Goal: Information Seeking & Learning: Learn about a topic

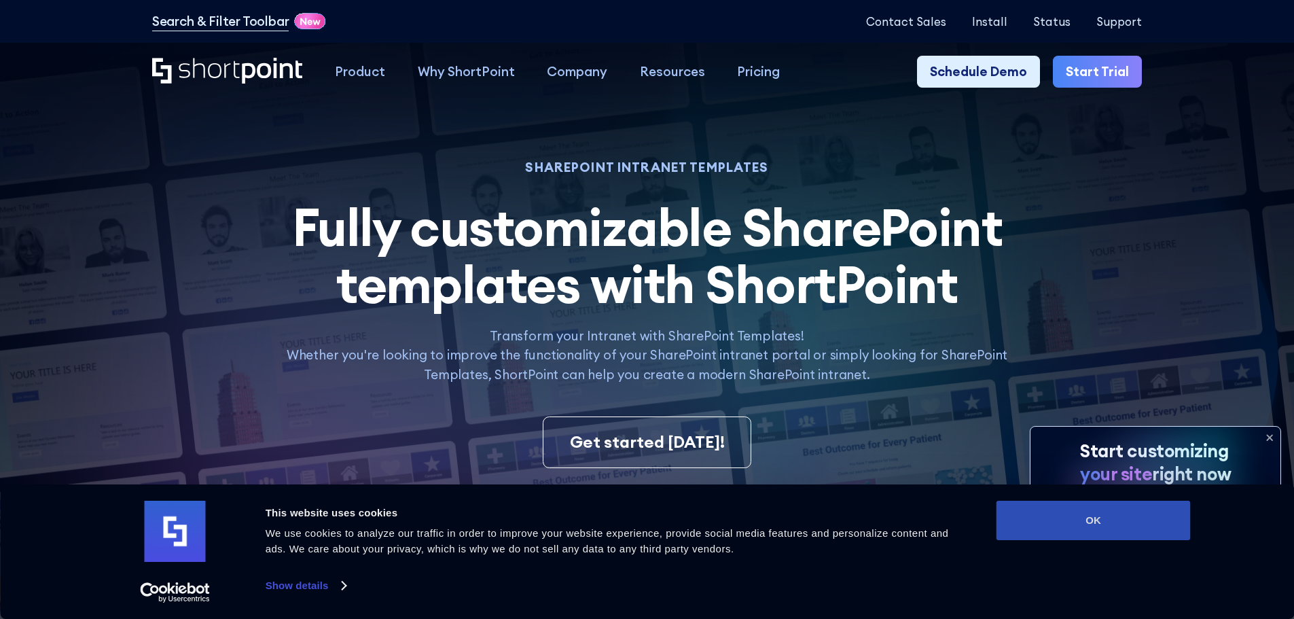
click at [1141, 531] on button "OK" at bounding box center [1094, 520] width 194 height 39
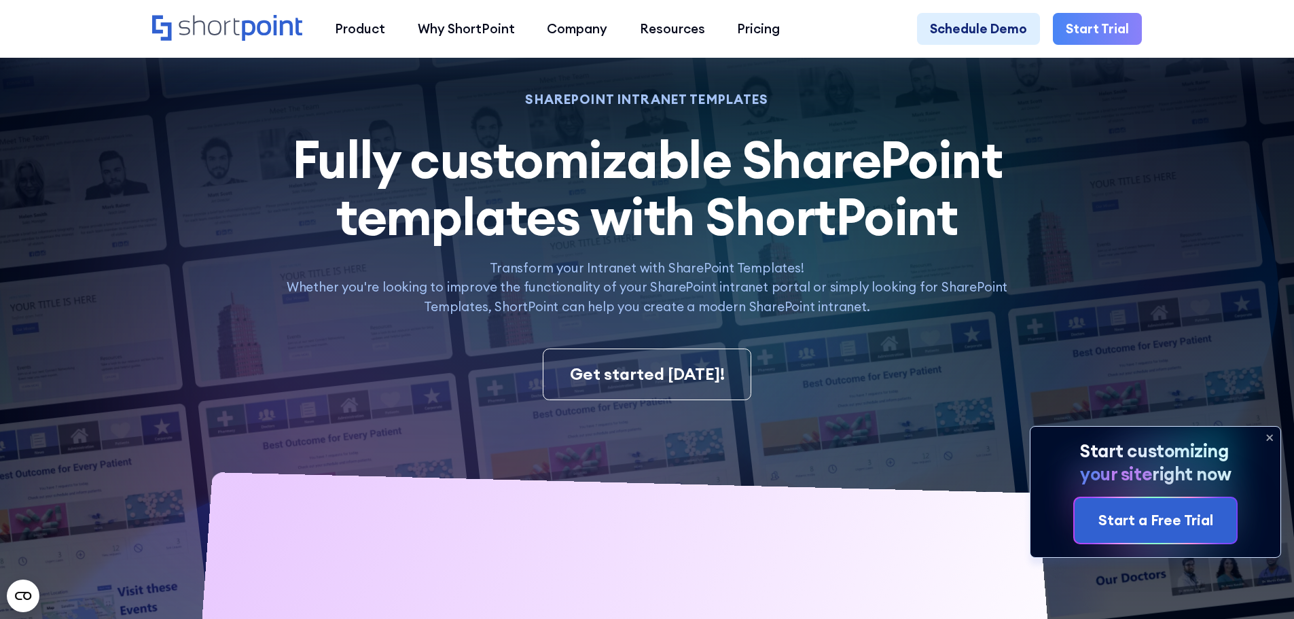
scroll to position [136, 0]
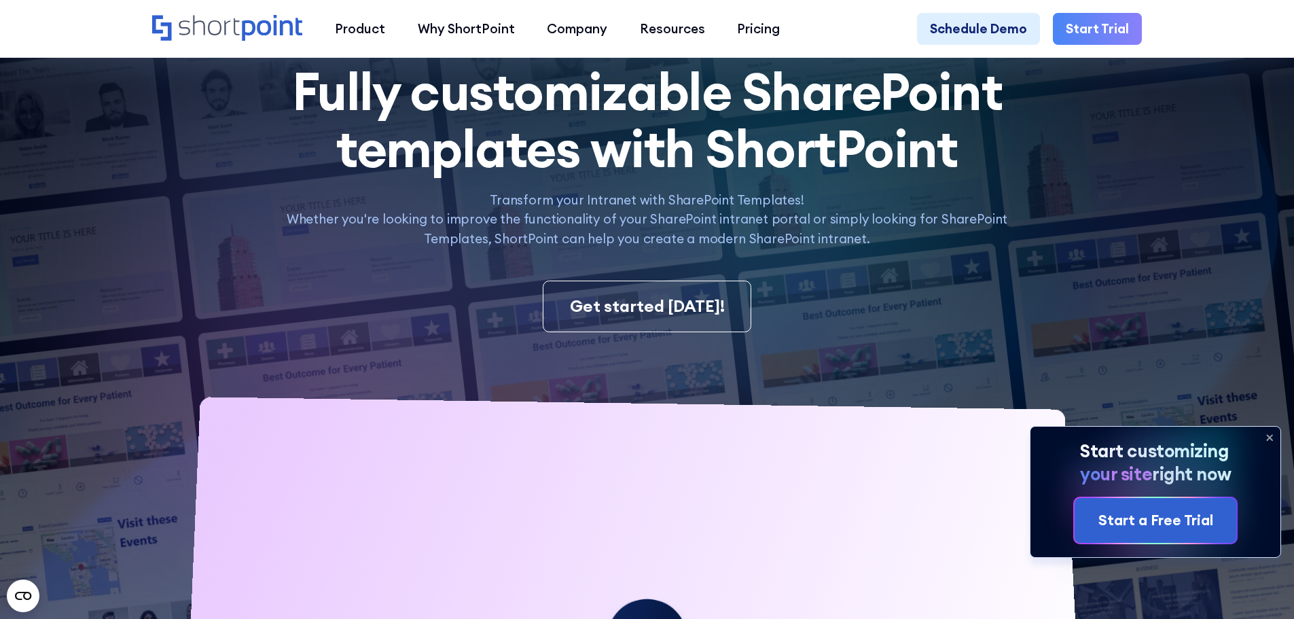
click at [1264, 436] on icon at bounding box center [1270, 438] width 22 height 22
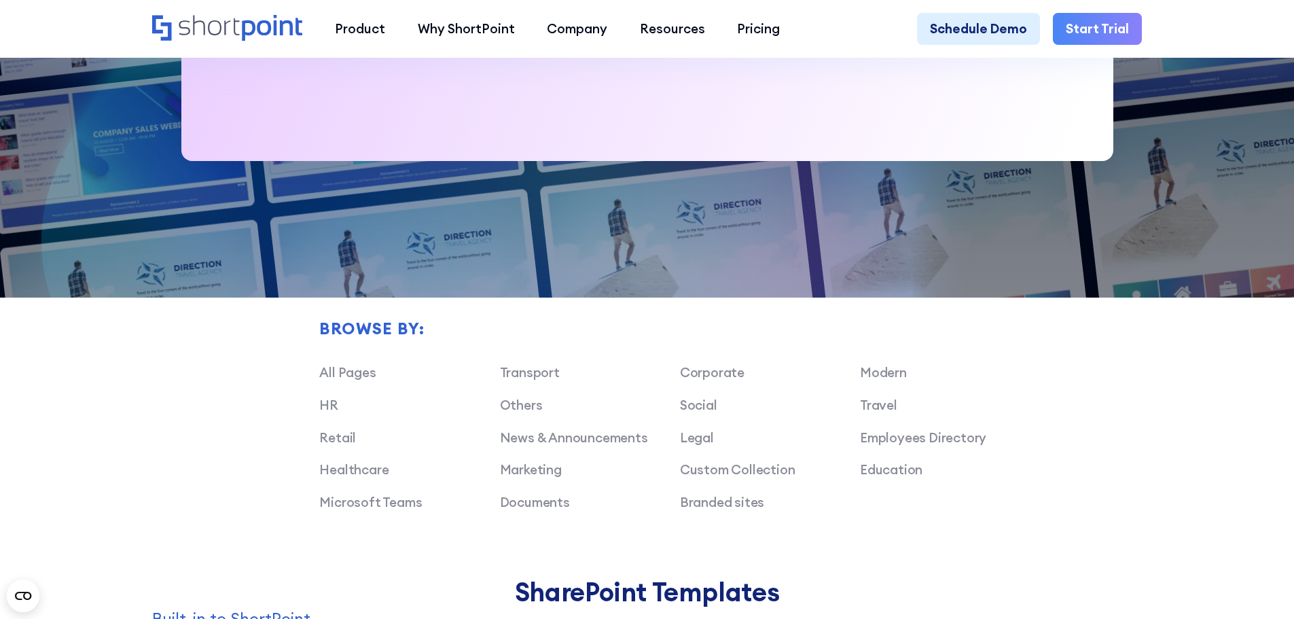
scroll to position [951, 0]
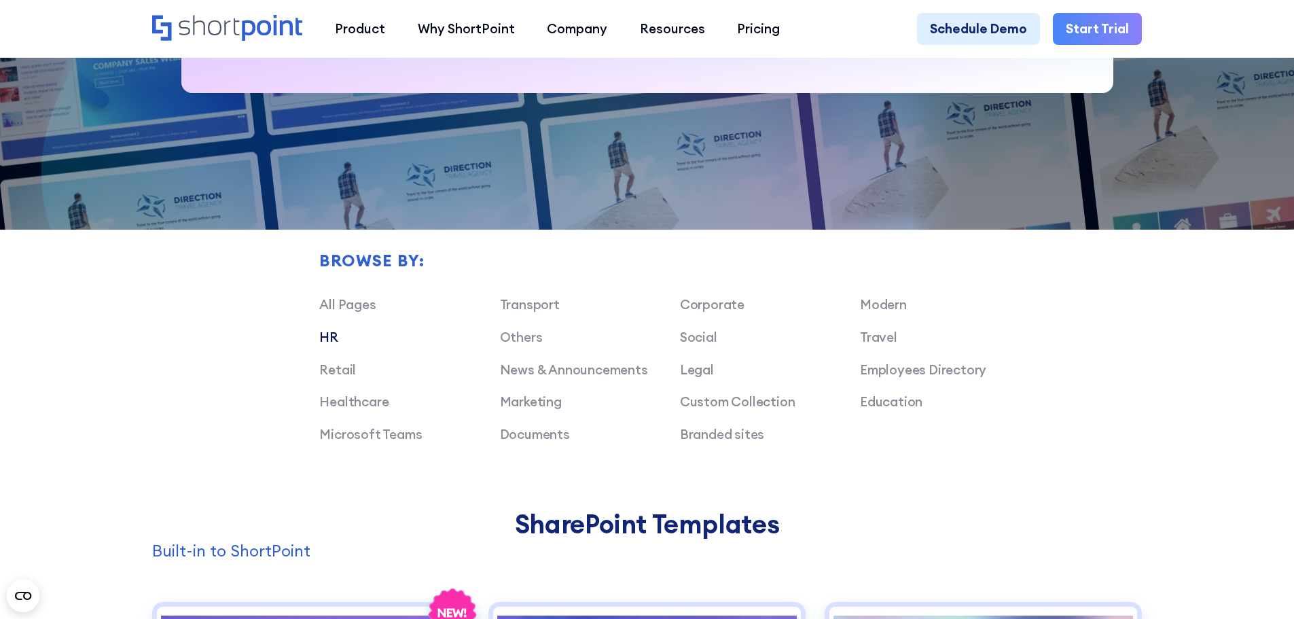
click at [333, 345] on link "HR" at bounding box center [328, 337] width 19 height 16
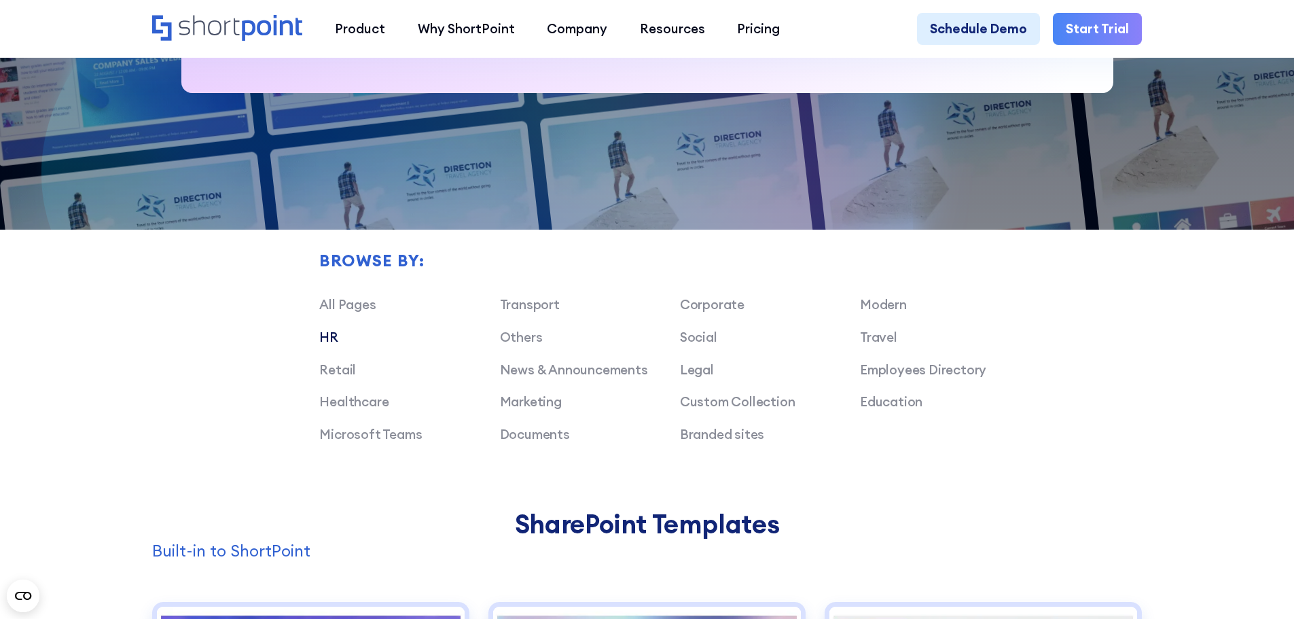
click at [326, 345] on link "HR" at bounding box center [328, 337] width 19 height 16
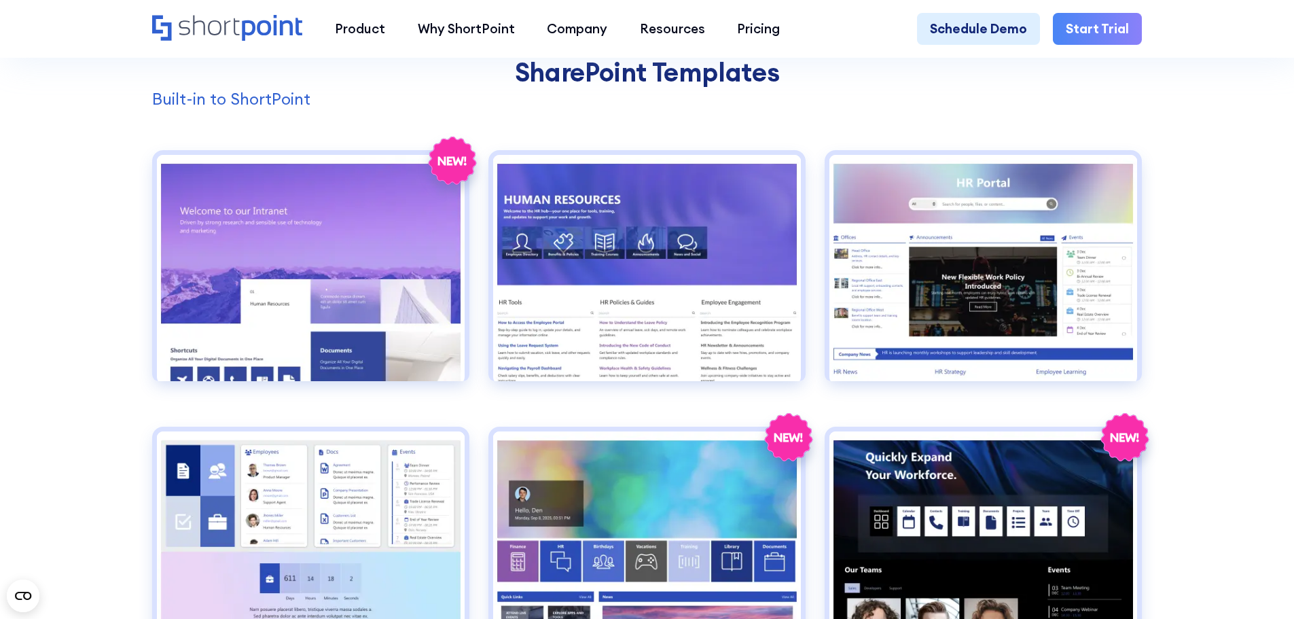
scroll to position [1426, 0]
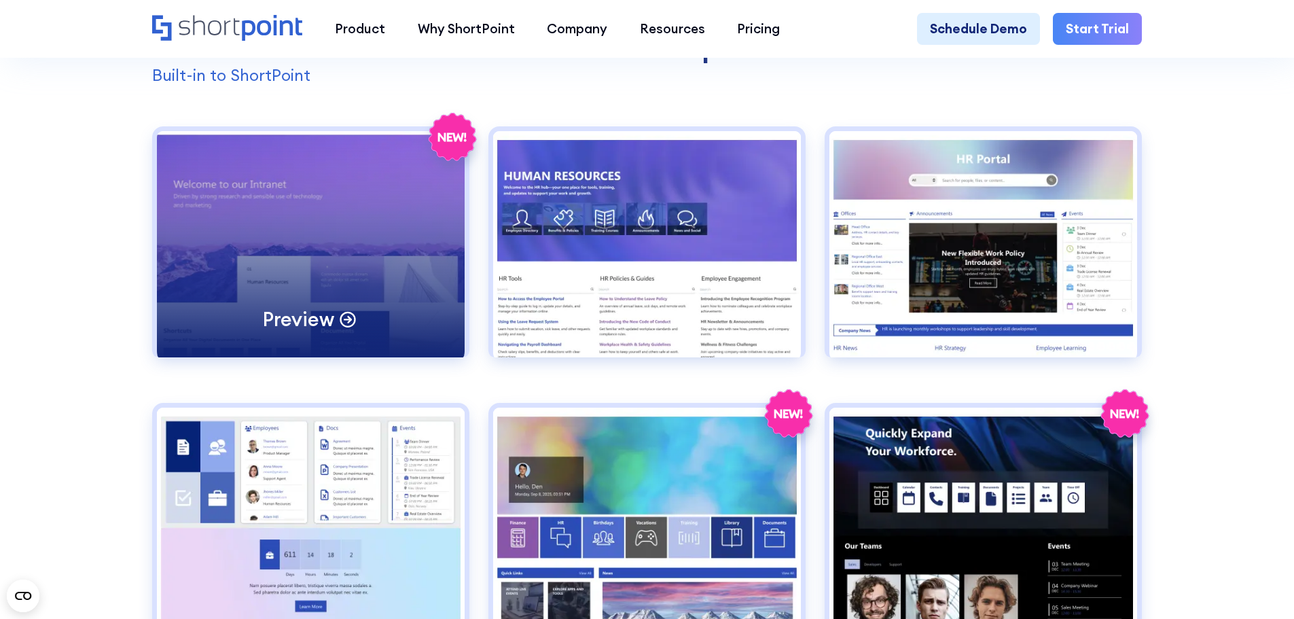
click at [386, 273] on div "Preview" at bounding box center [311, 244] width 308 height 226
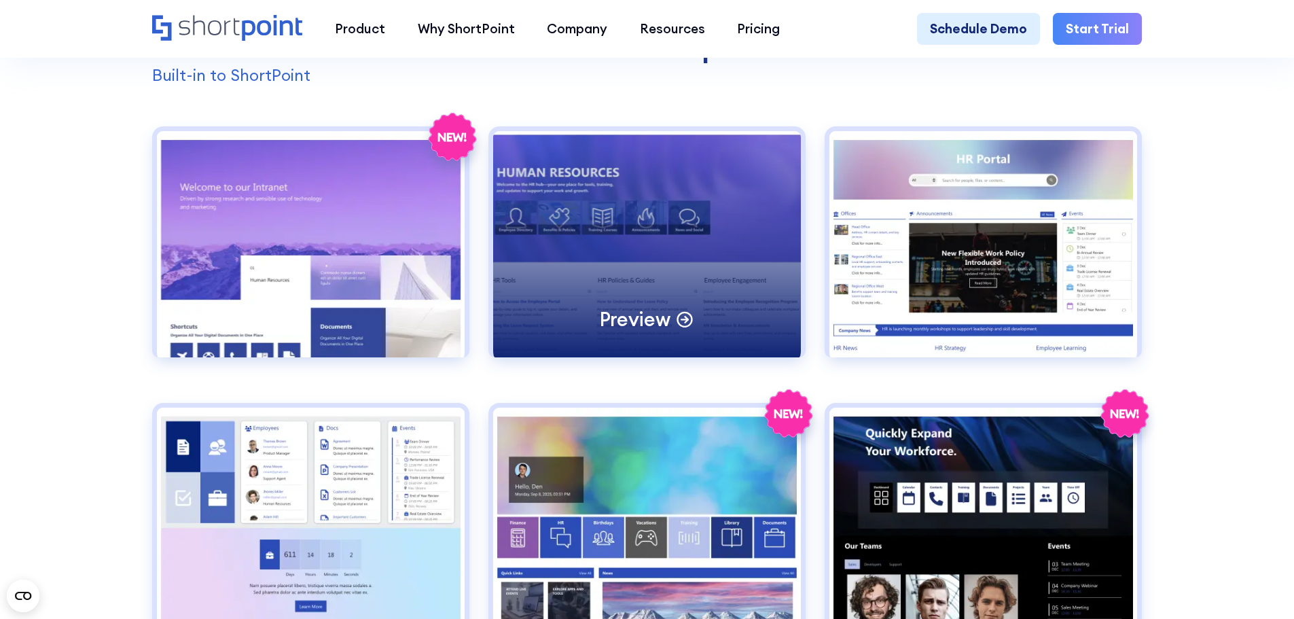
click at [647, 238] on div "Preview" at bounding box center [647, 244] width 308 height 226
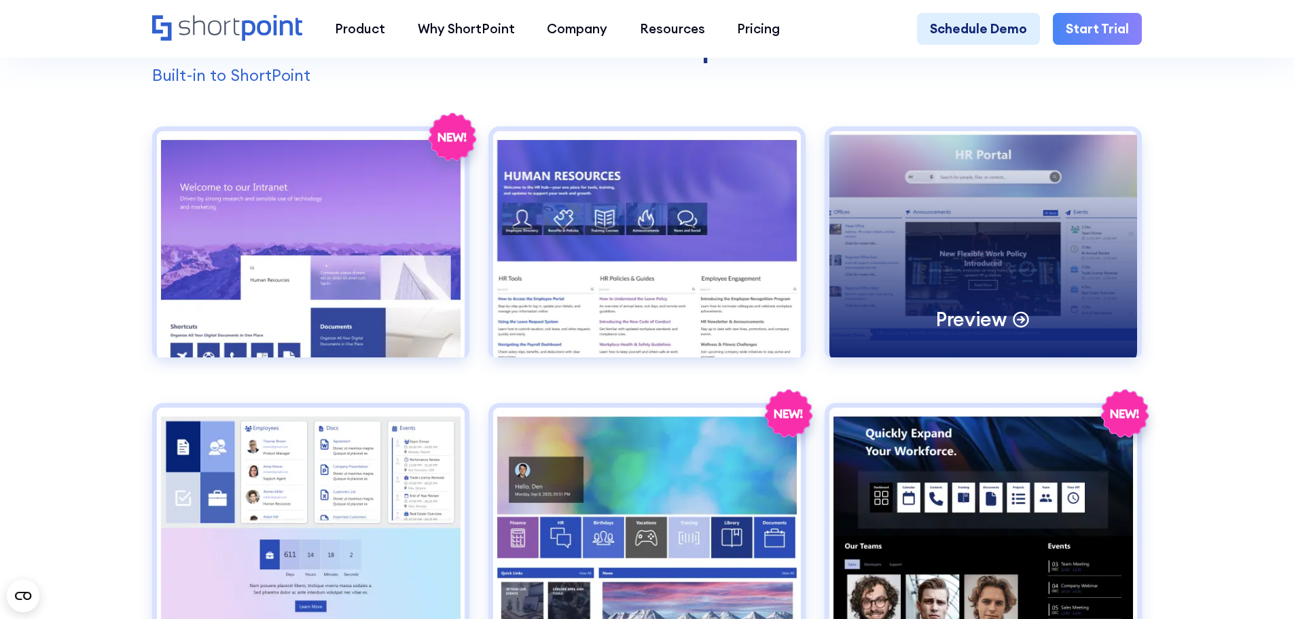
click at [948, 267] on div "Preview" at bounding box center [983, 244] width 308 height 226
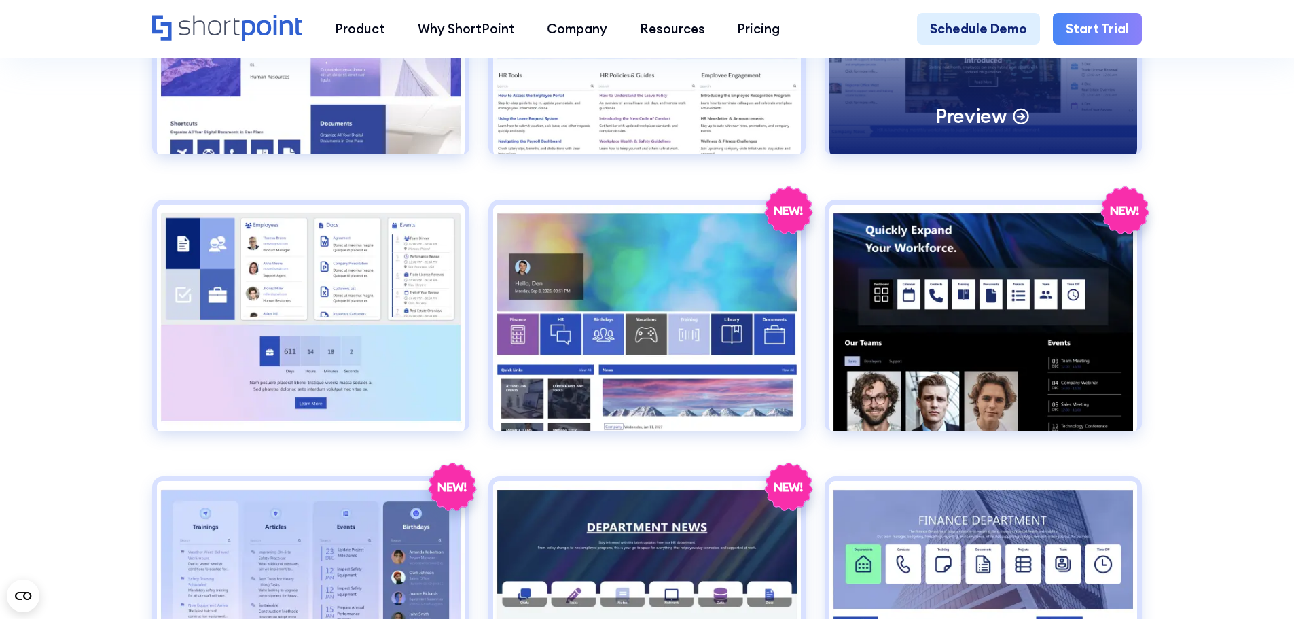
scroll to position [1630, 0]
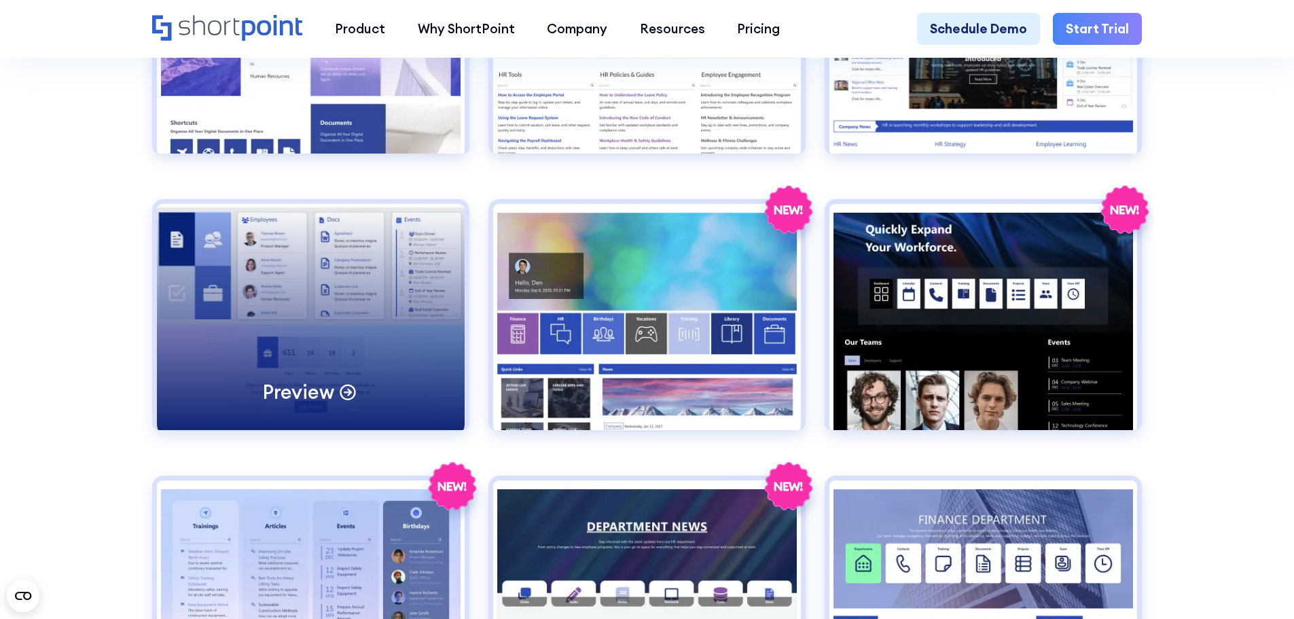
click at [368, 336] on div "Preview" at bounding box center [311, 317] width 308 height 226
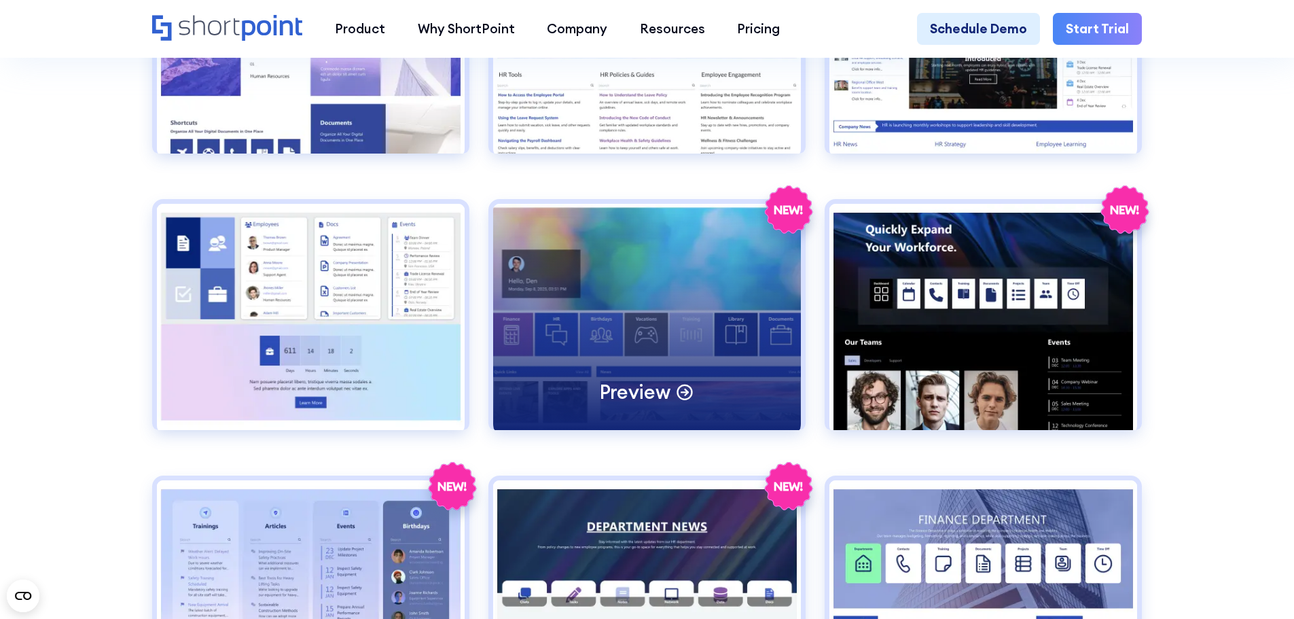
click at [705, 353] on div "Preview" at bounding box center [647, 317] width 308 height 226
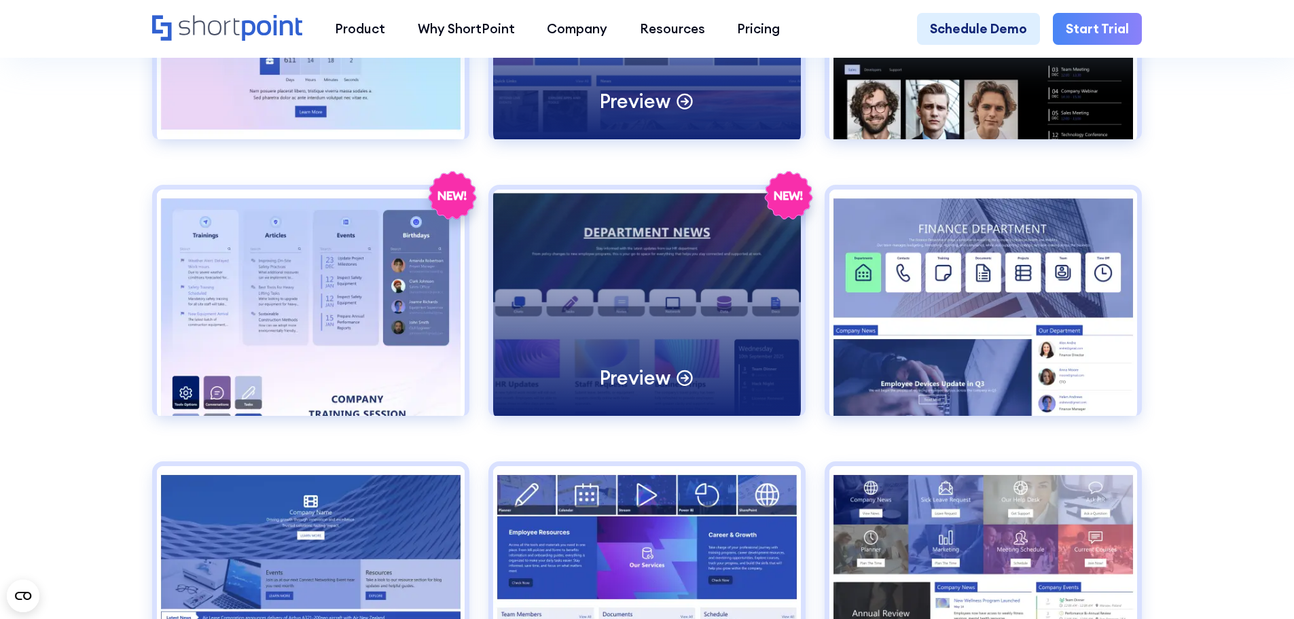
scroll to position [1970, 0]
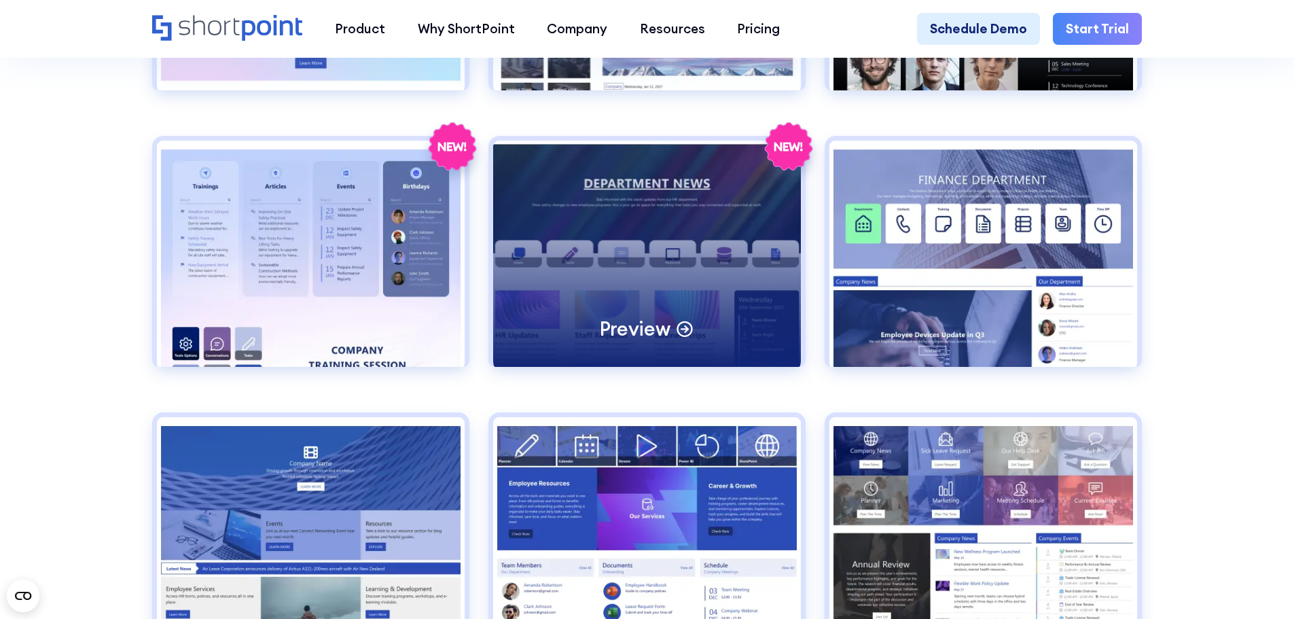
click at [670, 233] on div "Preview" at bounding box center [647, 254] width 308 height 226
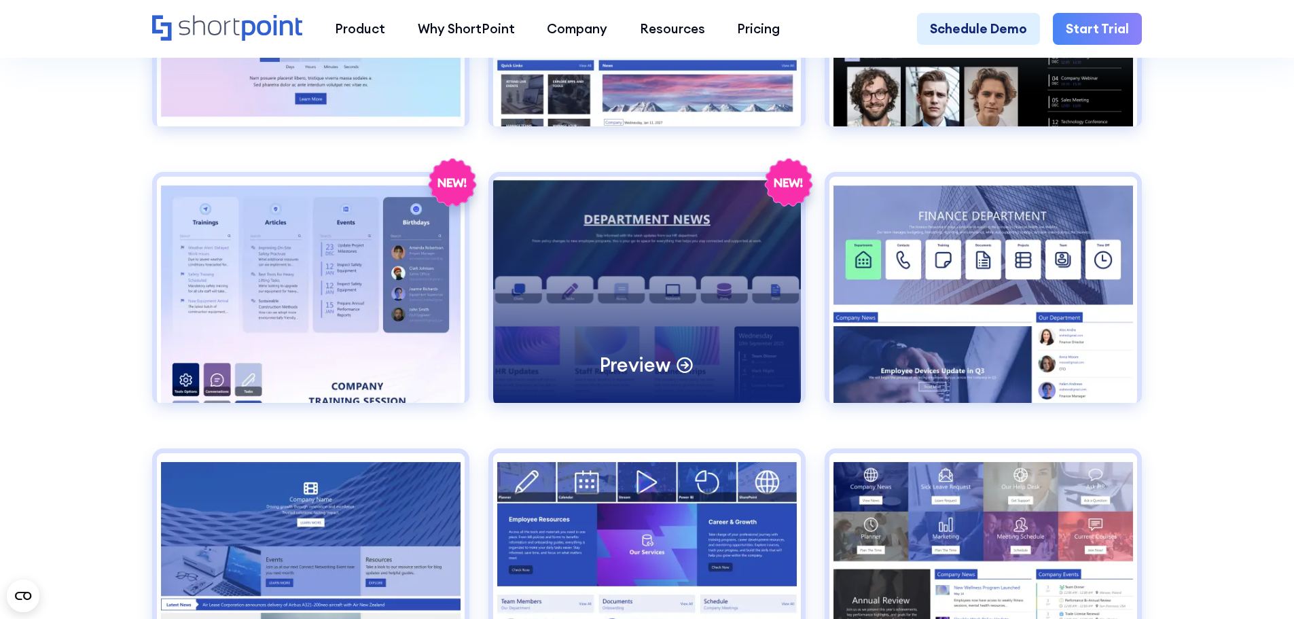
scroll to position [1834, 0]
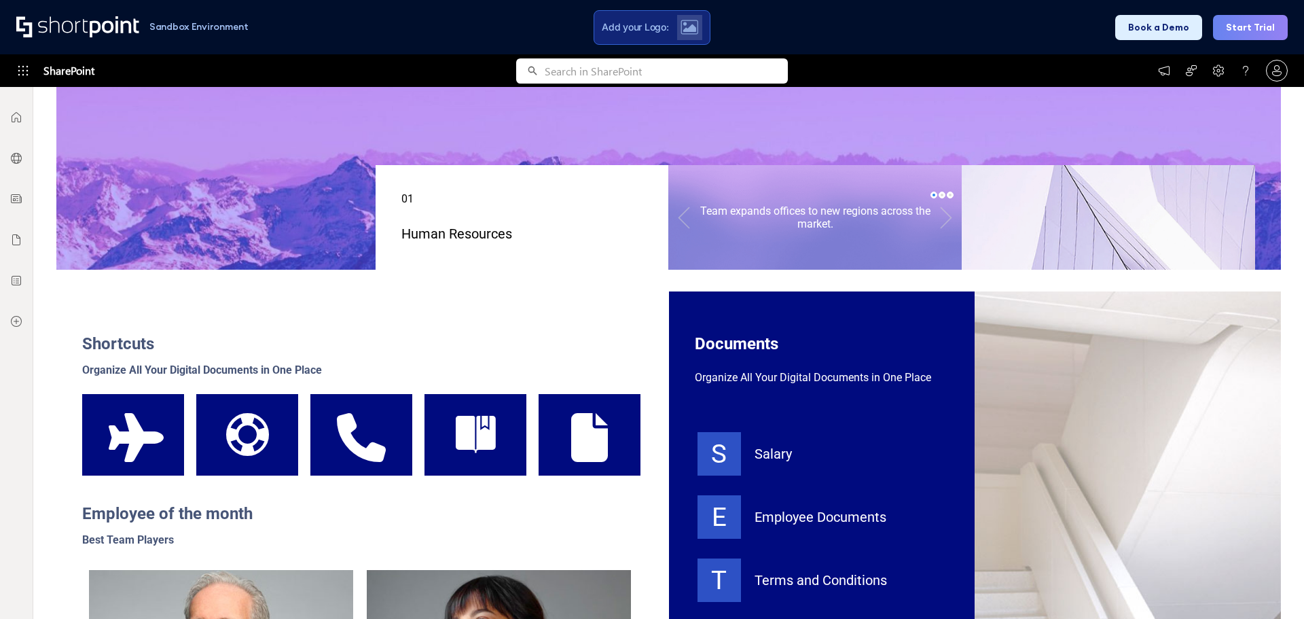
scroll to position [166, 0]
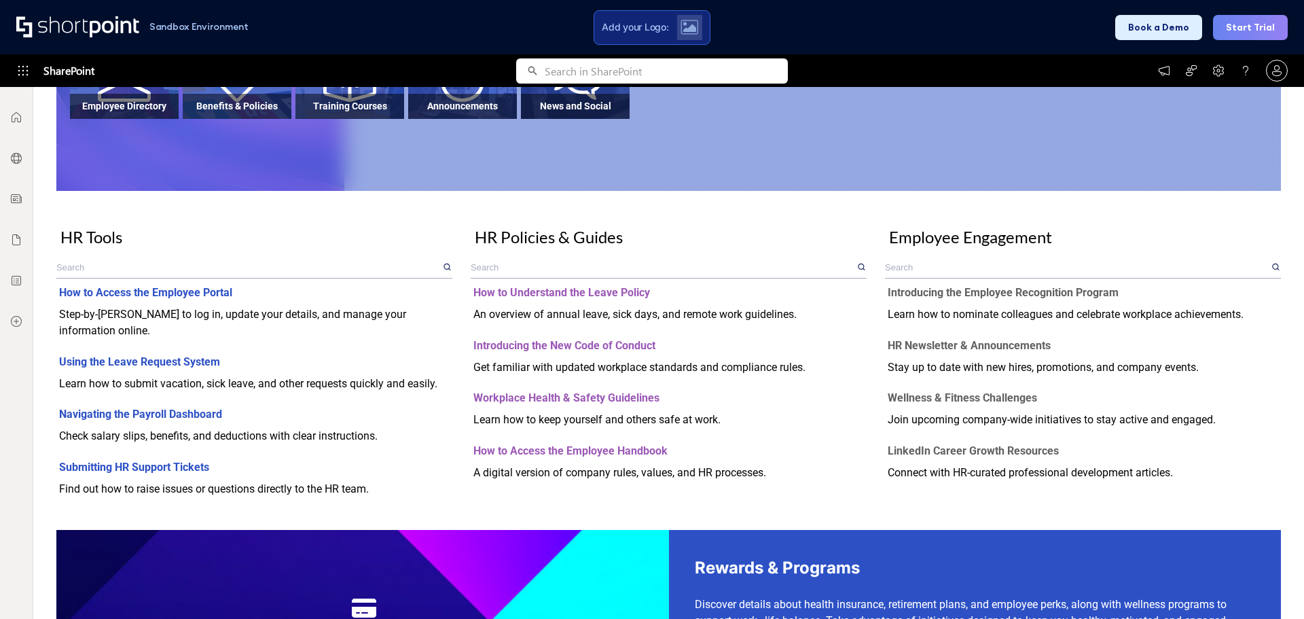
scroll to position [340, 0]
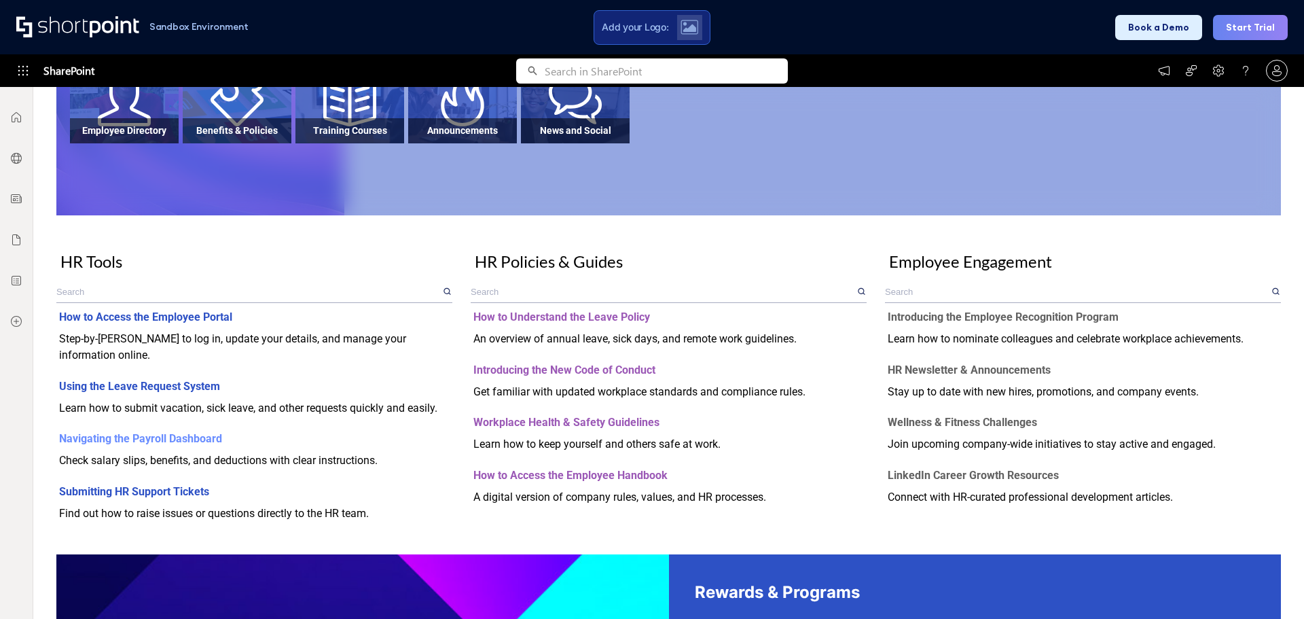
click at [378, 463] on div "Check salary slips, benefits, and deductions with clear instructions." at bounding box center [254, 460] width 391 height 16
click at [300, 456] on div "Check salary slips, benefits, and deductions with clear instructions." at bounding box center [254, 460] width 391 height 16
click at [156, 514] on div "Find out how to raise issues or questions directly to the HR team." at bounding box center [254, 513] width 391 height 16
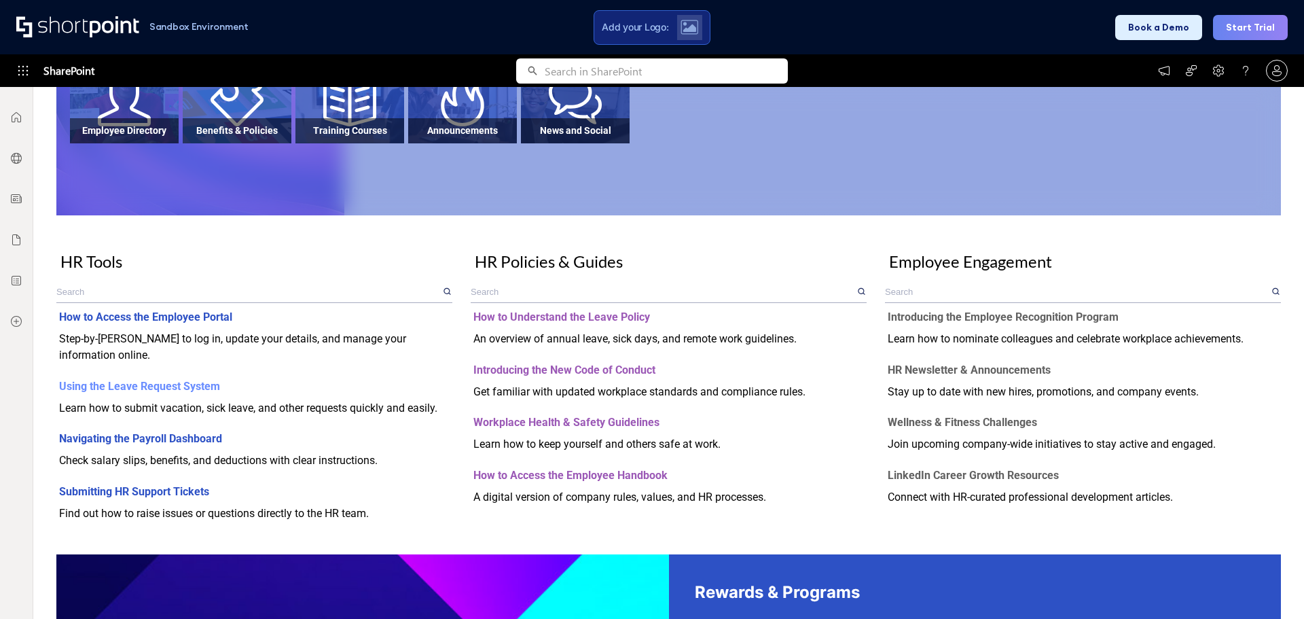
click at [205, 404] on div "Learn how to submit vacation, sick leave, and other requests quickly and easily." at bounding box center [254, 408] width 391 height 16
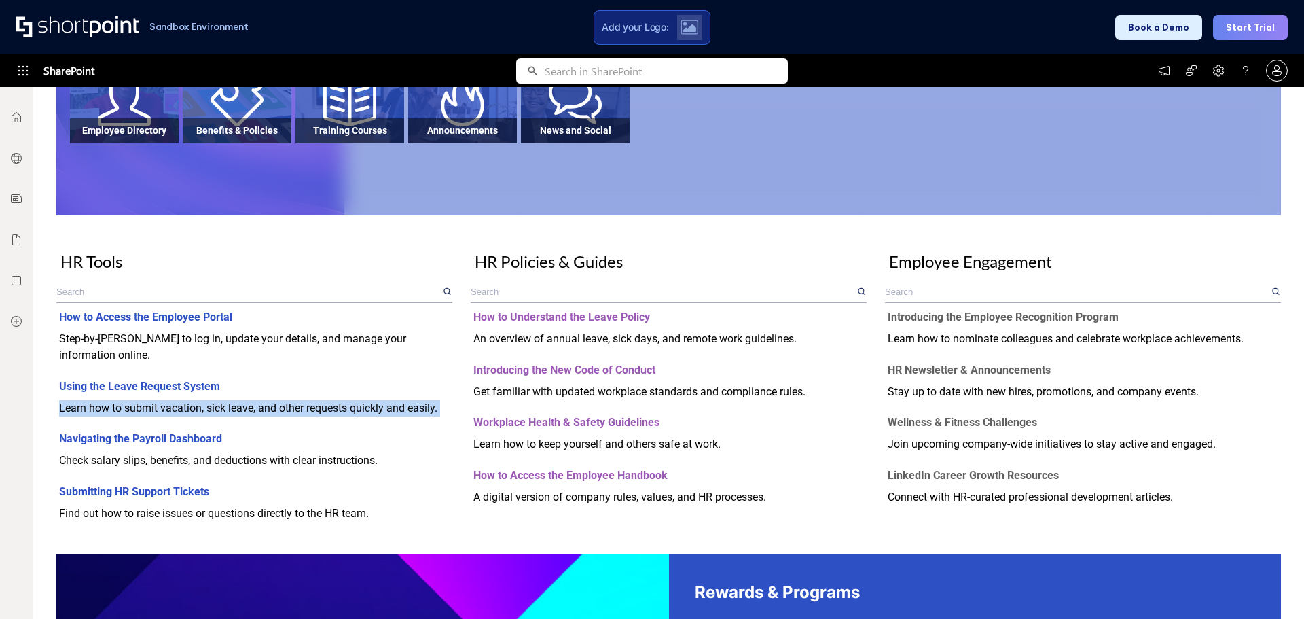
copy div "Learn how to submit vacation, sick leave, and other requests quickly and easily."
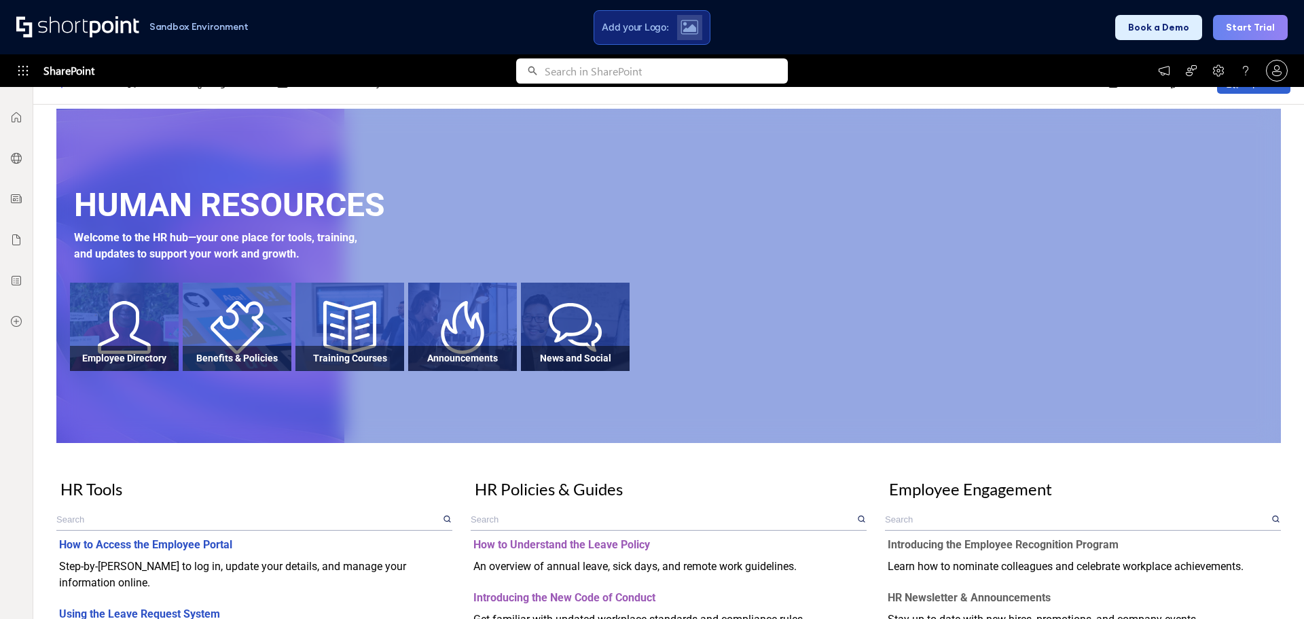
scroll to position [0, 0]
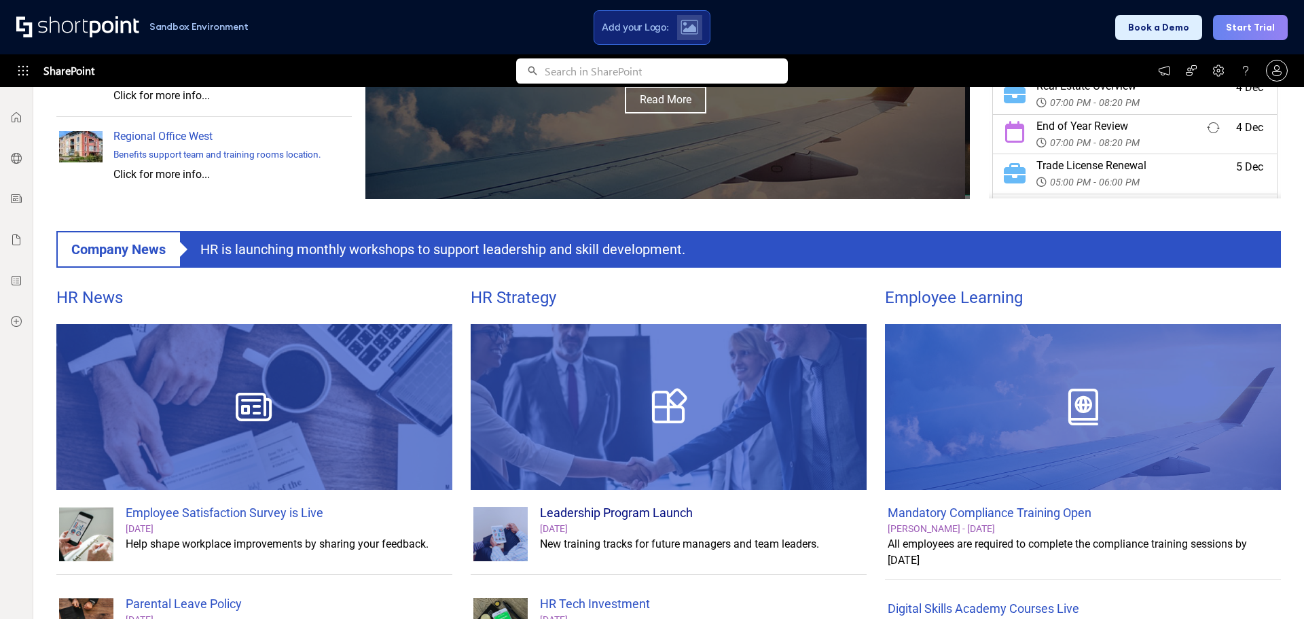
scroll to position [527, 0]
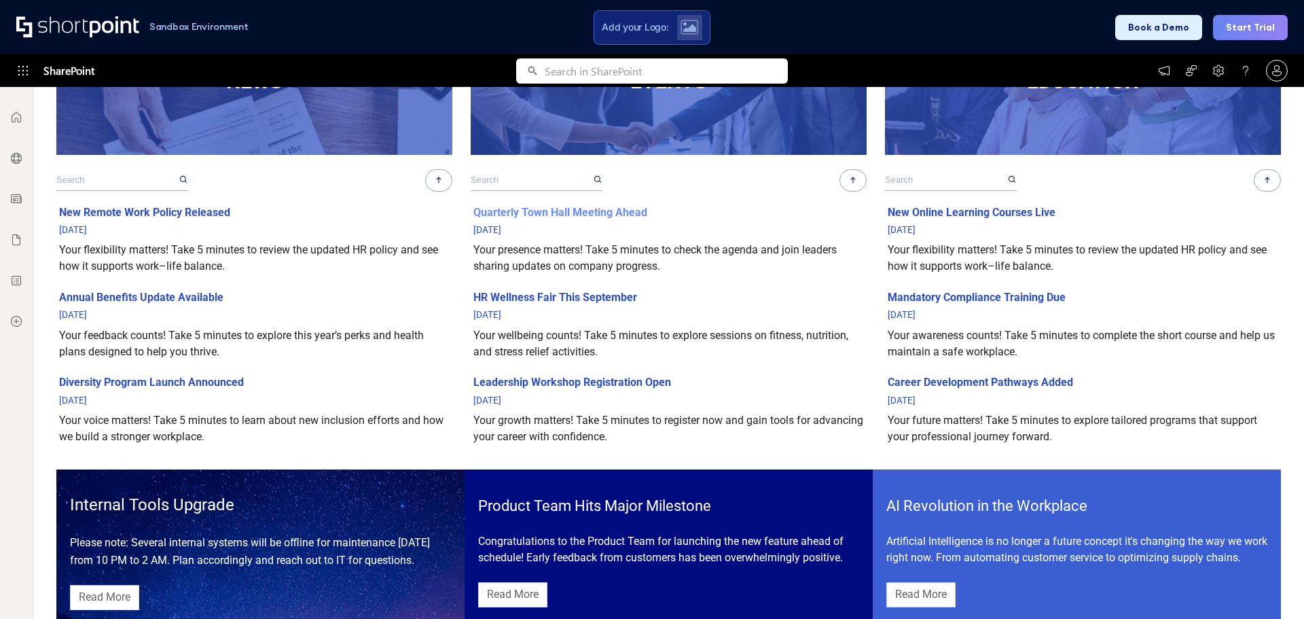
scroll to position [923, 0]
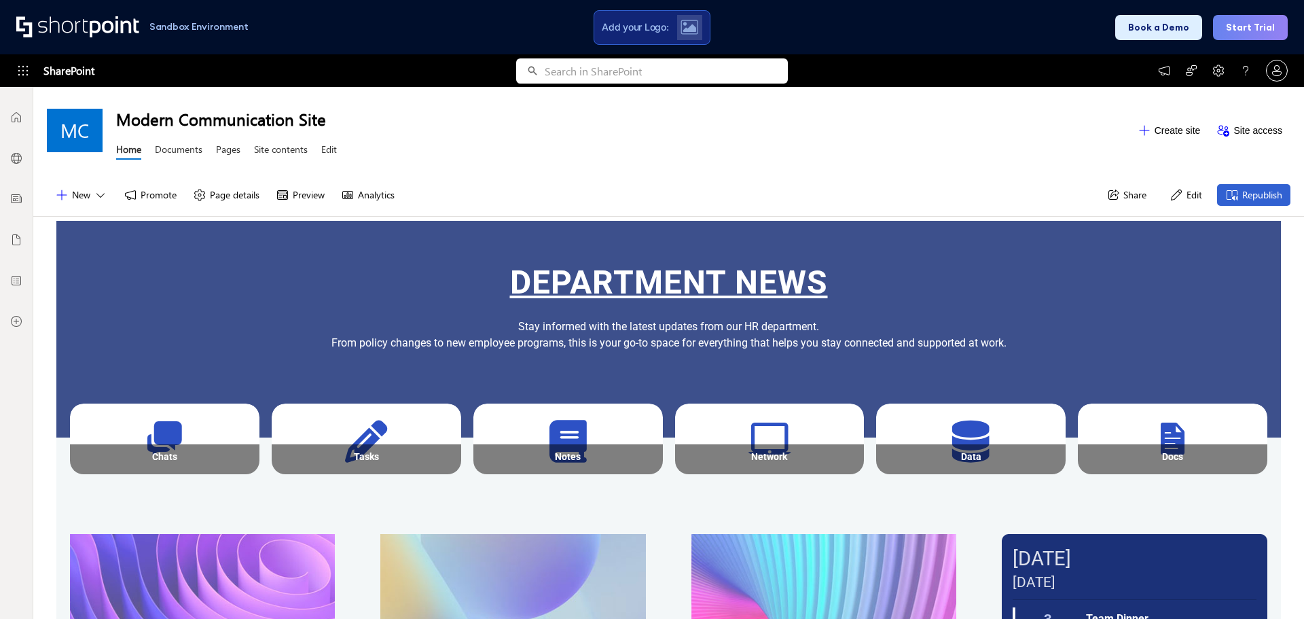
scroll to position [68, 0]
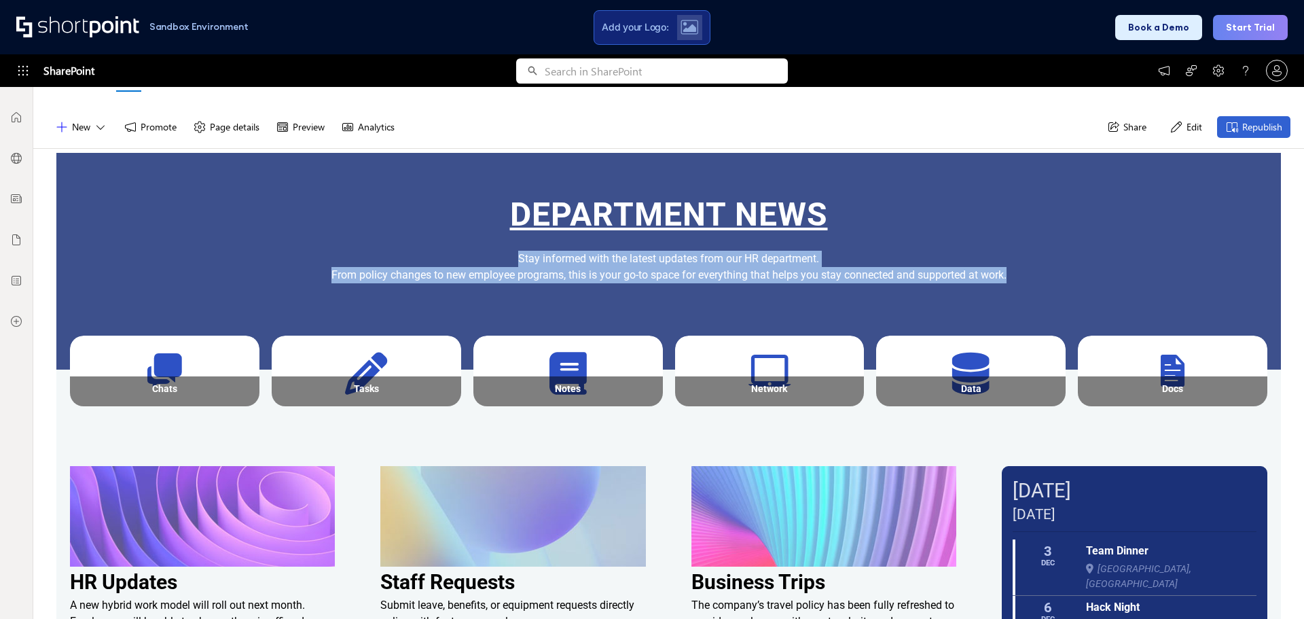
drag, startPoint x: 514, startPoint y: 260, endPoint x: 1012, endPoint y: 277, distance: 498.2
click at [1012, 277] on div "Stay informed with the latest updates from our HR department. From policy chang…" at bounding box center [668, 292] width 1225 height 82
copy div "Stay informed with the latest updates from our HR department. From policy chang…"
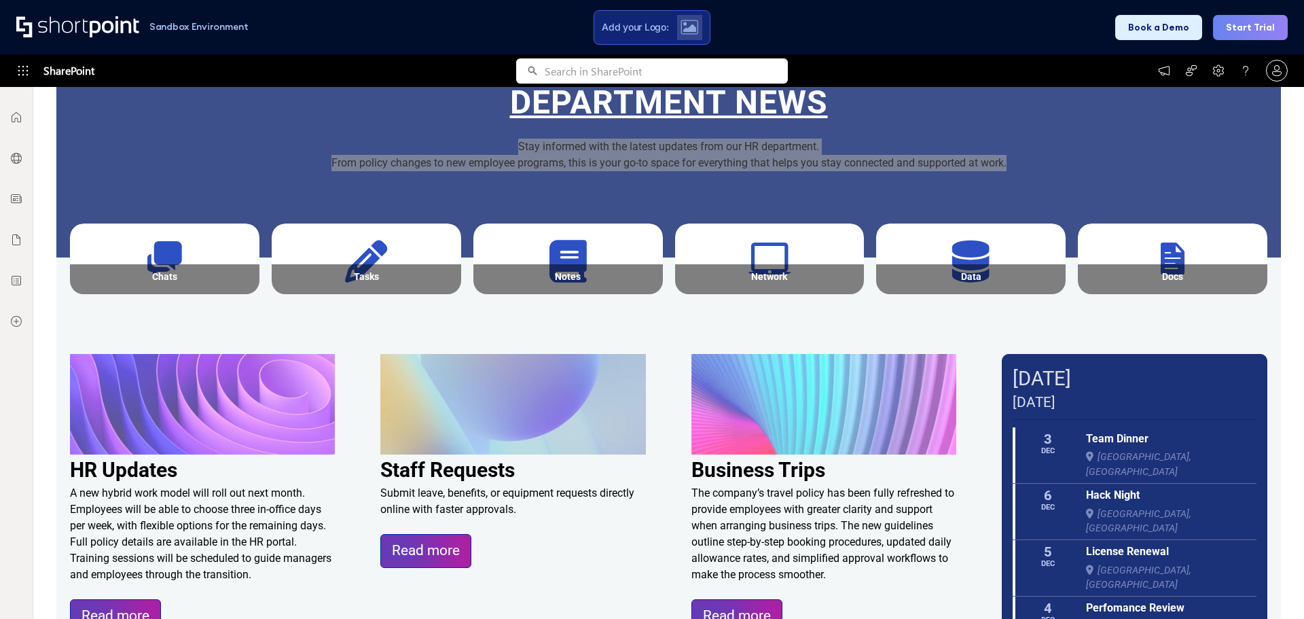
scroll to position [204, 0]
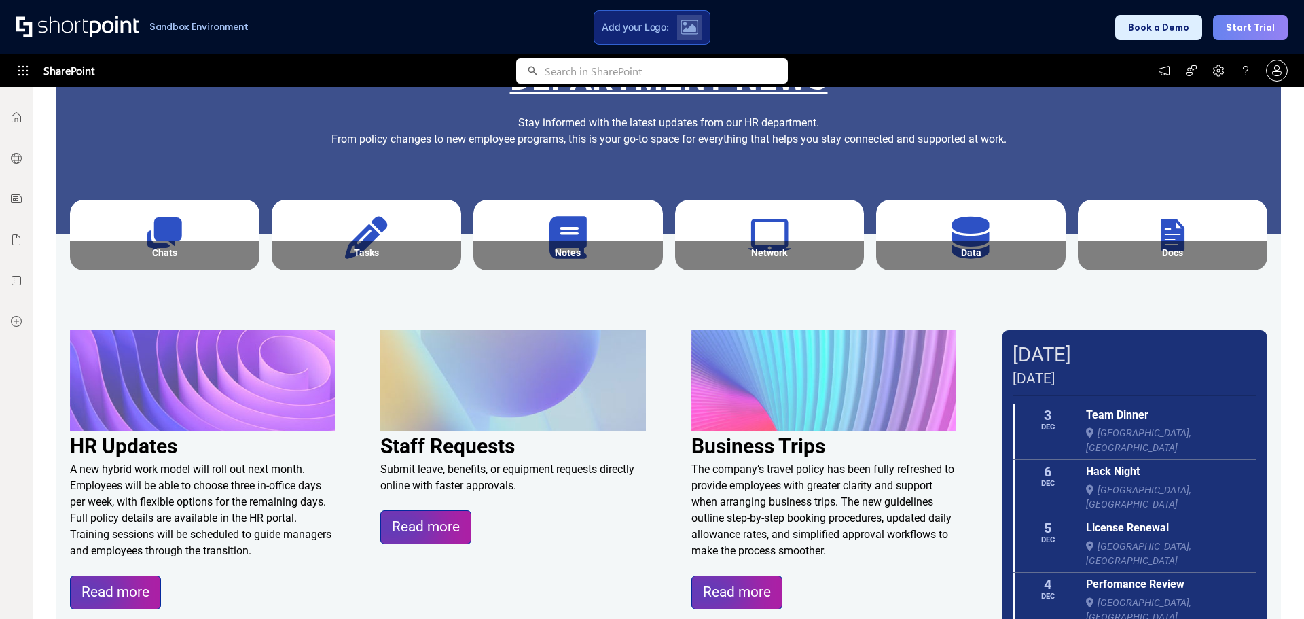
click at [838, 300] on div "DEPARTMENT News Stay informed with the latest updates from our HR department. F…" at bounding box center [668, 161] width 1225 height 289
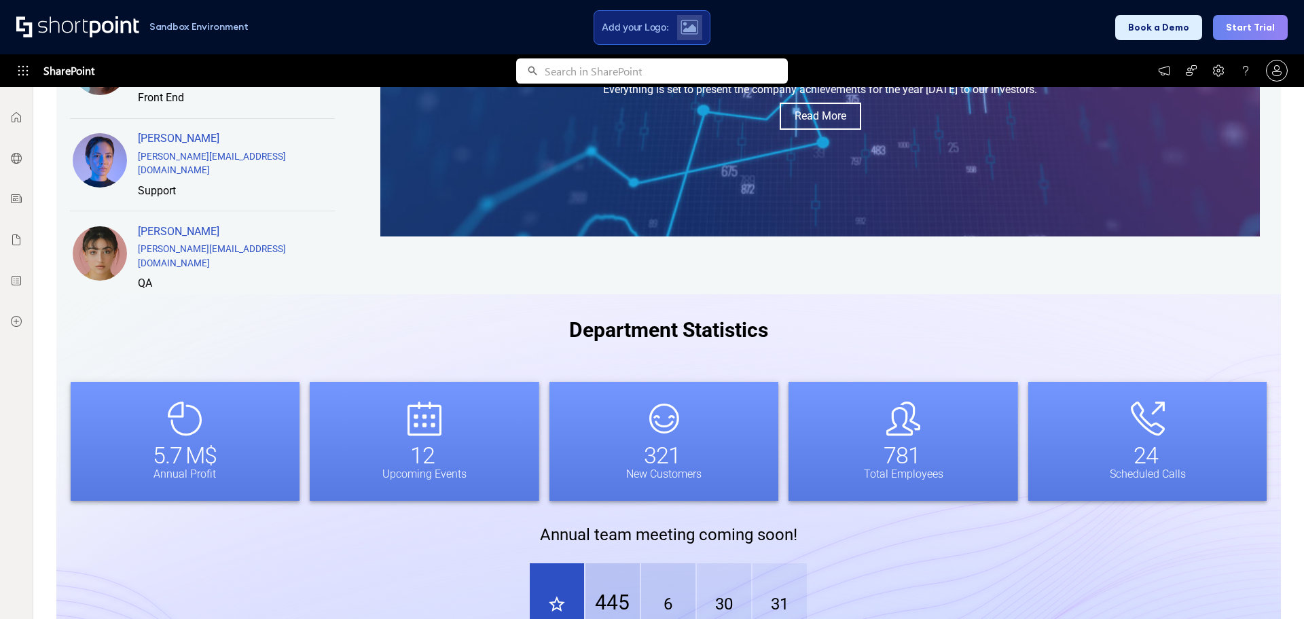
scroll to position [909, 0]
